Goal: Information Seeking & Learning: Learn about a topic

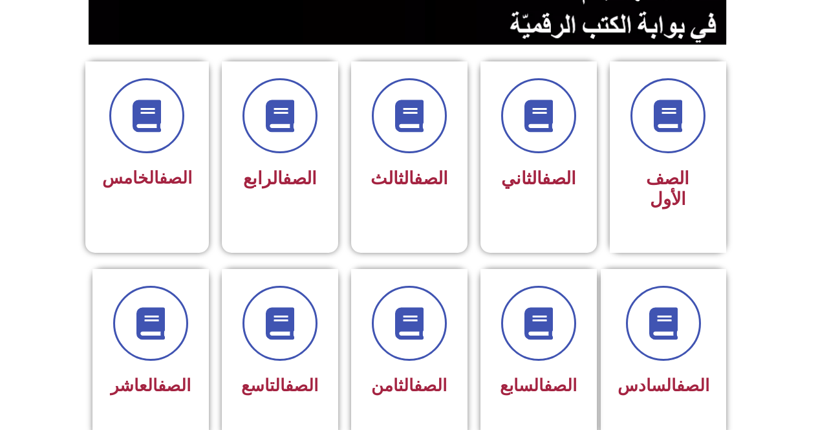
scroll to position [344, 0]
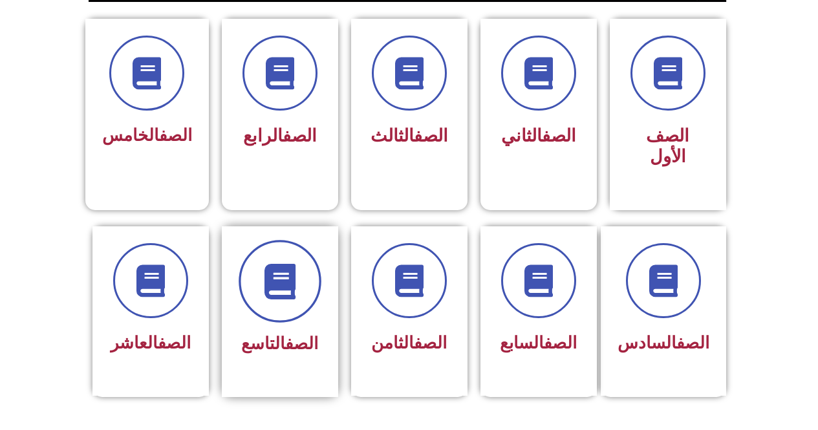
click at [305, 286] on span at bounding box center [280, 281] width 83 height 83
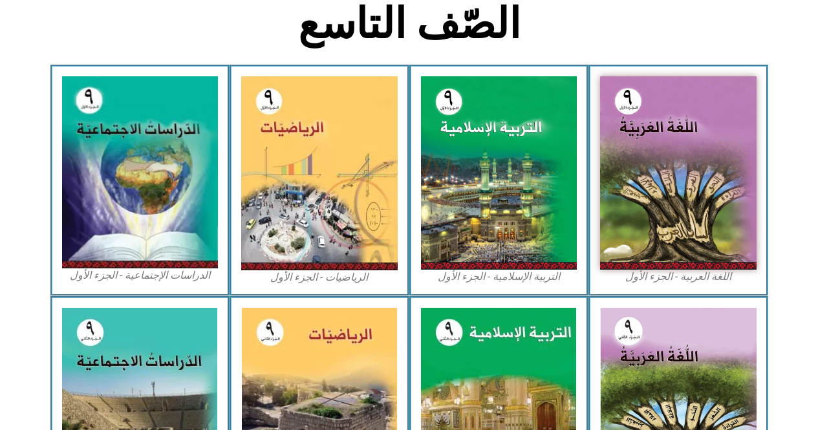
scroll to position [367, 0]
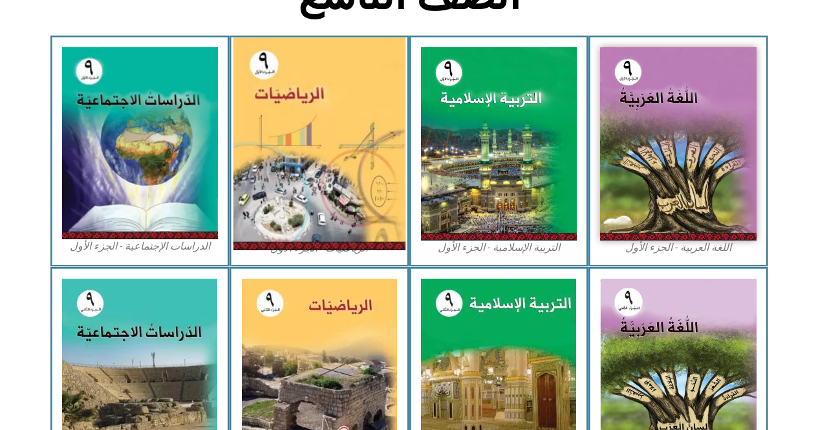
click at [385, 202] on img at bounding box center [319, 144] width 172 height 213
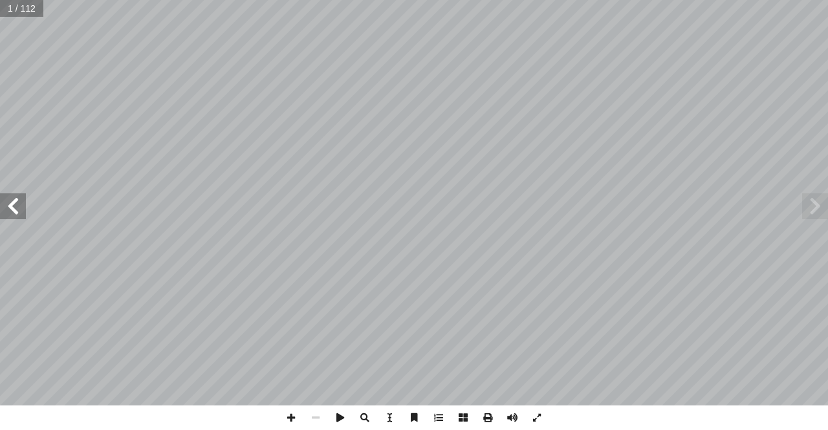
click at [21, 216] on span at bounding box center [13, 206] width 26 height 26
click at [19, 211] on span at bounding box center [13, 206] width 26 height 26
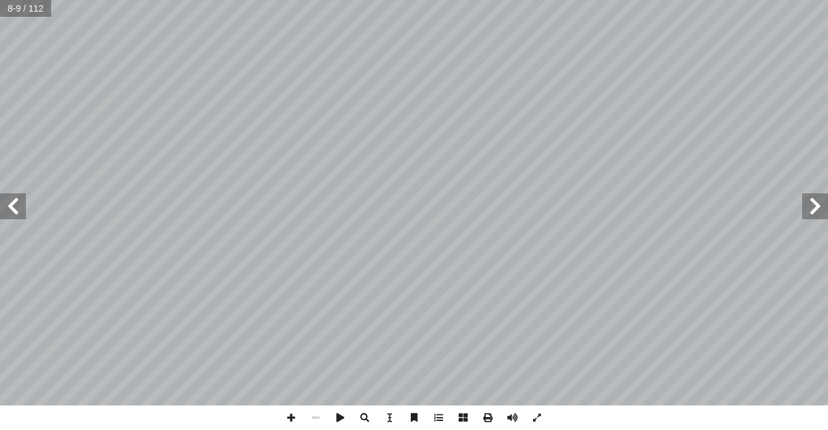
click at [19, 211] on span at bounding box center [13, 206] width 26 height 26
click at [19, 206] on span at bounding box center [13, 206] width 26 height 26
click at [21, 199] on span at bounding box center [13, 206] width 26 height 26
click at [288, 418] on span at bounding box center [291, 418] width 25 height 25
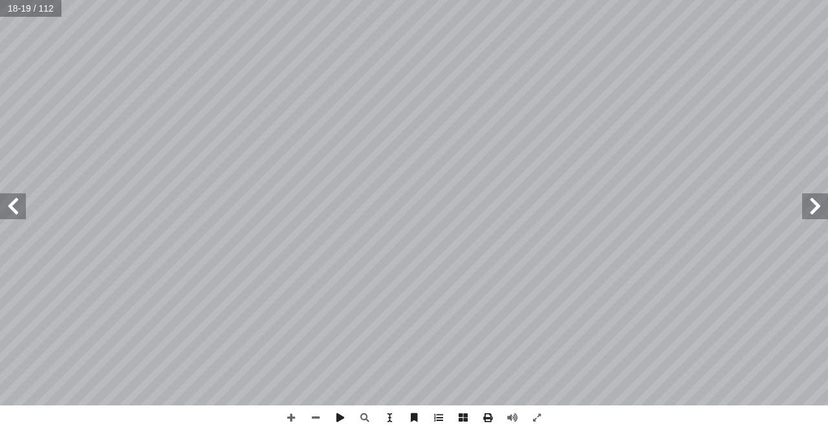
click at [815, 206] on span at bounding box center [815, 206] width 26 height 26
click at [285, 416] on span at bounding box center [291, 418] width 25 height 25
click at [25, 210] on span at bounding box center [13, 206] width 26 height 26
click at [287, 415] on span at bounding box center [291, 418] width 25 height 25
click at [365, 0] on html "الصفحة الرئيسية الصف الأول الصف الثاني الصف الثالث الصف الرابع الصف الخامس الصف…" at bounding box center [414, 59] width 828 height 118
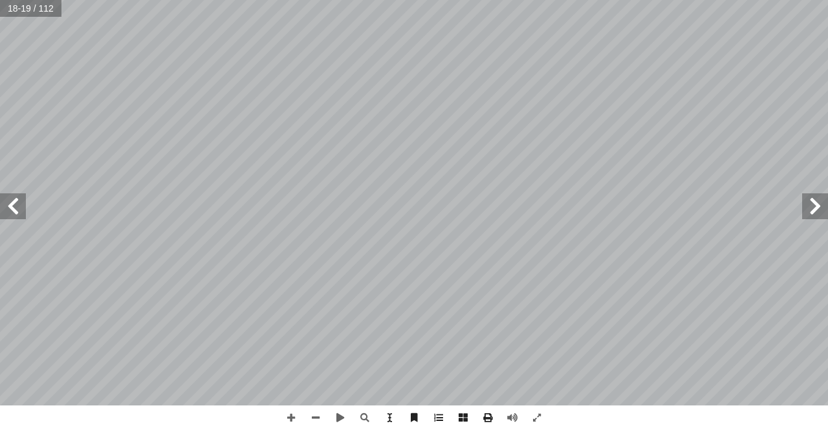
click at [16, 207] on span at bounding box center [13, 206] width 26 height 26
click at [815, 202] on span at bounding box center [815, 206] width 26 height 26
click at [19, 201] on span at bounding box center [13, 206] width 26 height 26
click at [287, 411] on span at bounding box center [291, 418] width 25 height 25
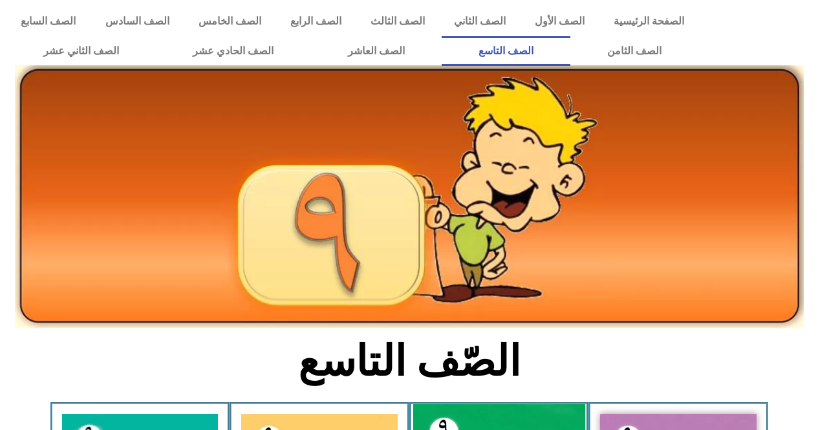
scroll to position [367, 0]
